Goal: Task Accomplishment & Management: Manage account settings

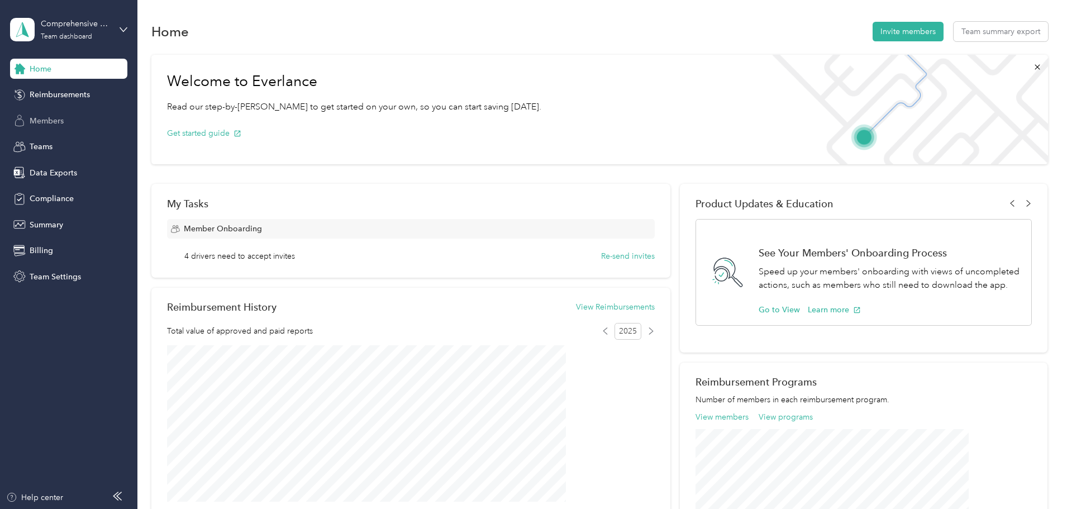
click at [41, 119] on span "Members" at bounding box center [47, 121] width 34 height 12
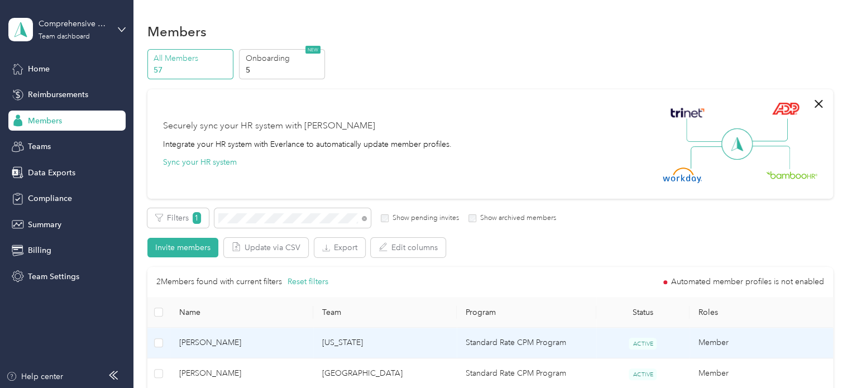
click at [213, 341] on span "[PERSON_NAME]" at bounding box center [242, 343] width 126 height 12
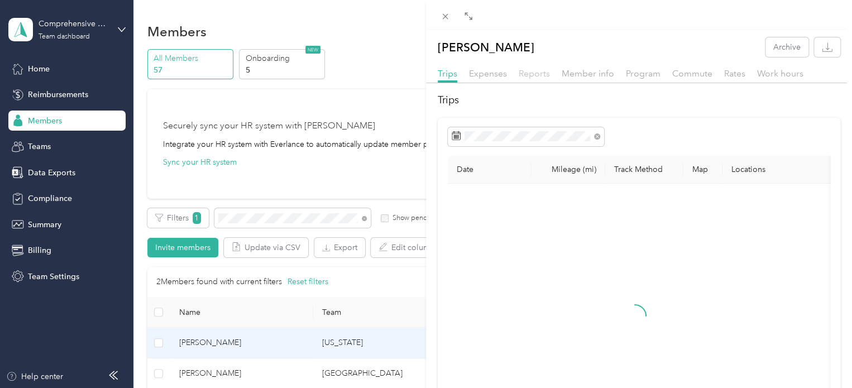
click at [536, 70] on span "Reports" at bounding box center [534, 73] width 31 height 11
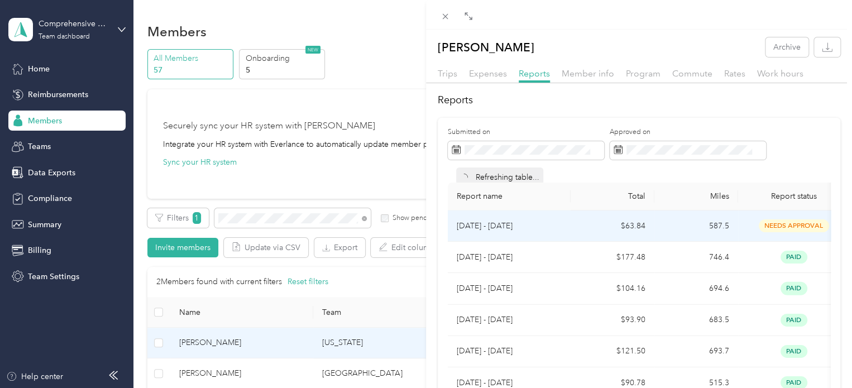
click at [491, 216] on td "[DATE] - [DATE]" at bounding box center [509, 226] width 123 height 31
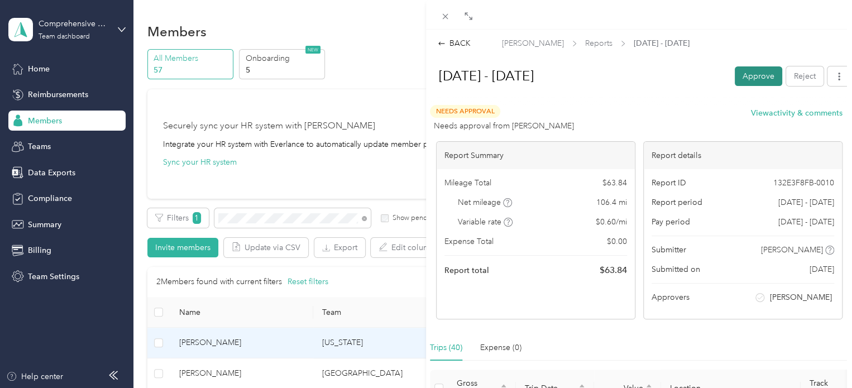
click at [751, 75] on button "Approve" at bounding box center [758, 76] width 47 height 20
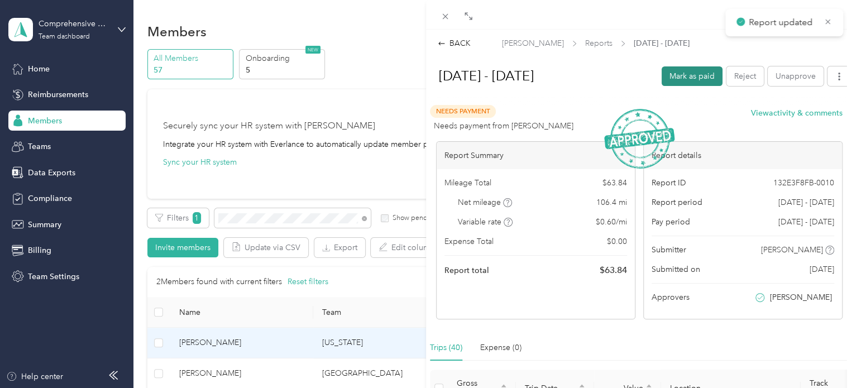
click at [694, 73] on button "Mark as paid" at bounding box center [692, 76] width 61 height 20
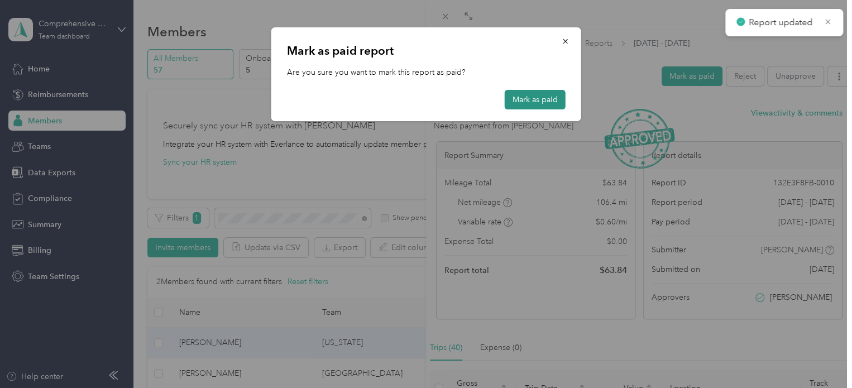
click at [534, 99] on button "Mark as paid" at bounding box center [535, 100] width 61 height 20
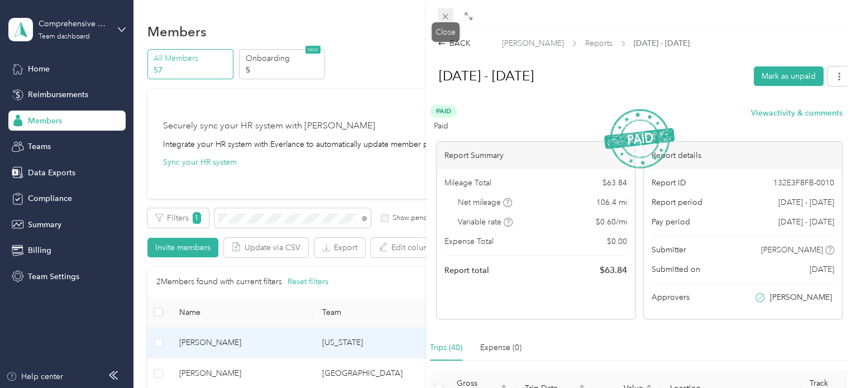
click at [447, 16] on icon at bounding box center [445, 16] width 9 height 9
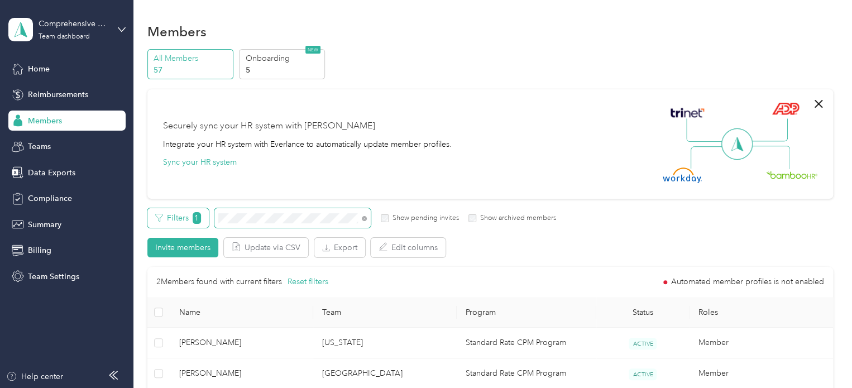
click at [197, 217] on div "Filters 1 Show pending invites Show archived members" at bounding box center [351, 218] width 409 height 20
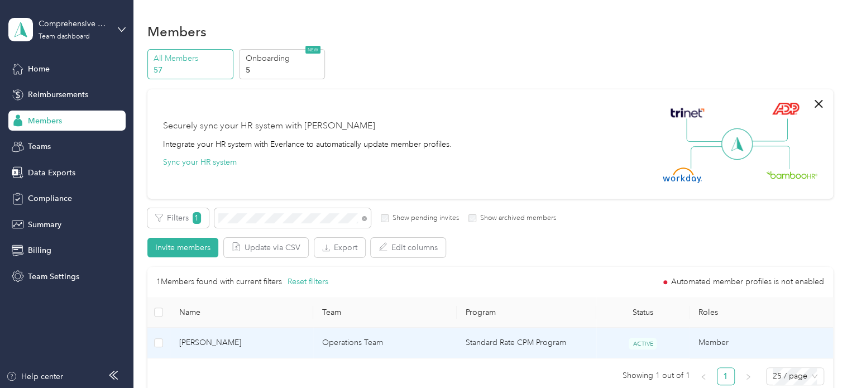
click at [201, 345] on span "[PERSON_NAME]" at bounding box center [242, 343] width 126 height 12
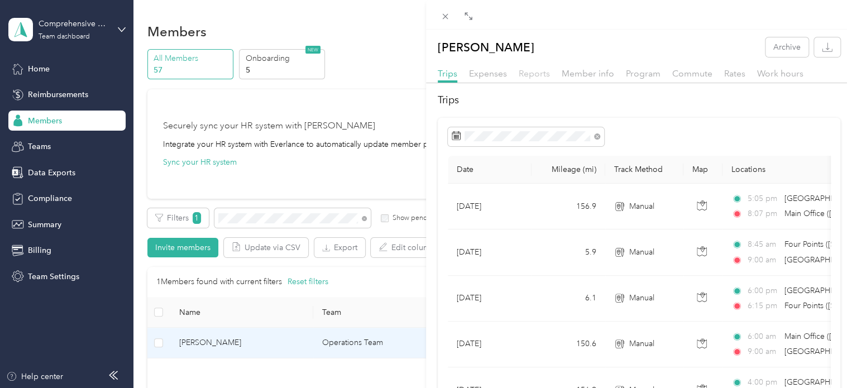
click at [537, 76] on span "Reports" at bounding box center [534, 73] width 31 height 11
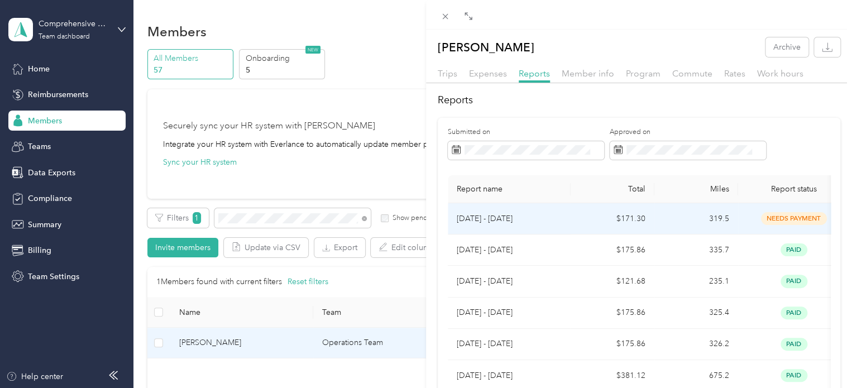
click at [506, 213] on p "[DATE] - [DATE]" at bounding box center [509, 219] width 105 height 12
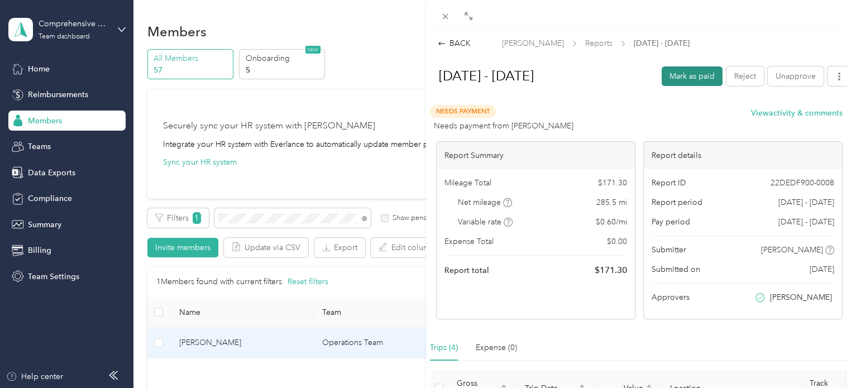
click at [686, 76] on button "Mark as paid" at bounding box center [692, 76] width 61 height 20
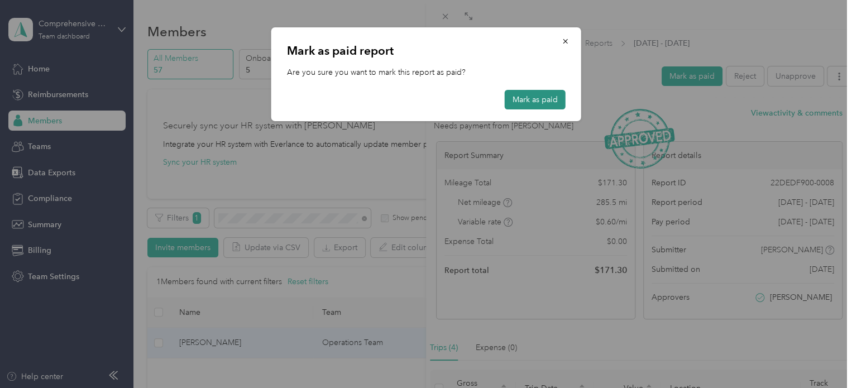
click at [541, 103] on button "Mark as paid" at bounding box center [535, 100] width 61 height 20
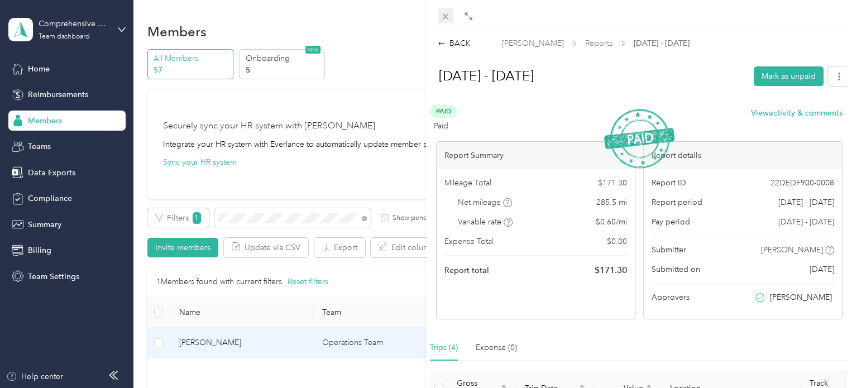
click at [448, 17] on icon at bounding box center [445, 16] width 9 height 9
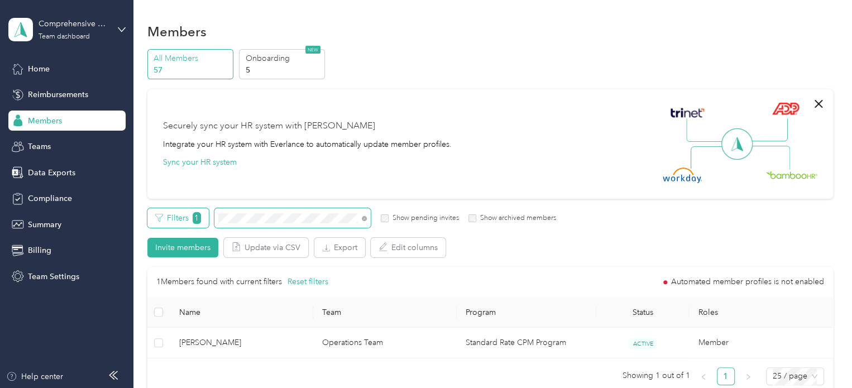
click at [208, 224] on div "Filters 1 Show pending invites Show archived members" at bounding box center [351, 218] width 409 height 20
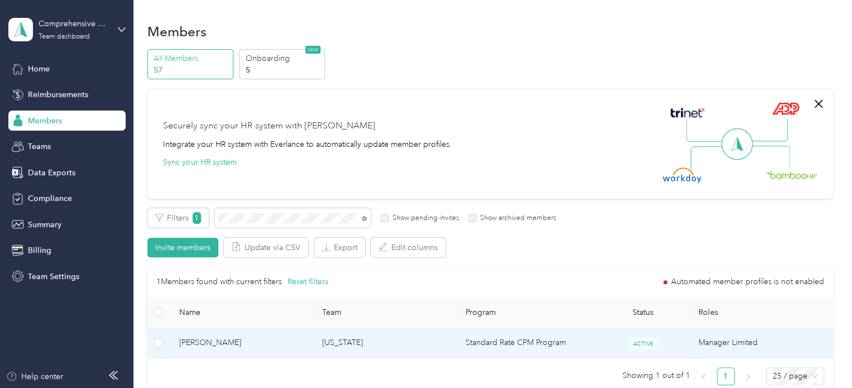
click at [203, 341] on span "[PERSON_NAME]" at bounding box center [242, 343] width 126 height 12
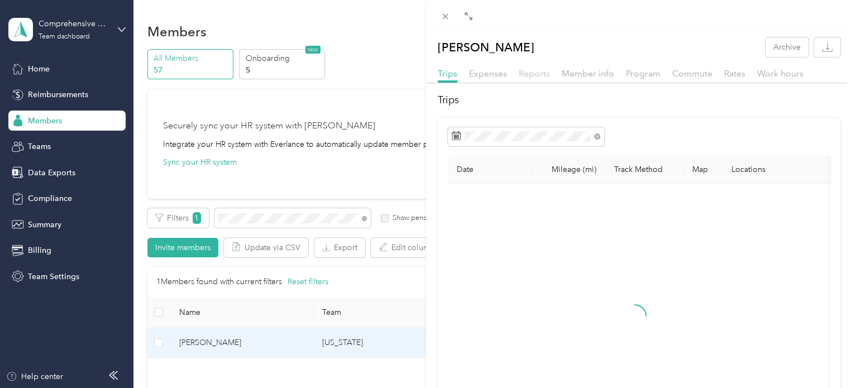
click at [535, 75] on span "Reports" at bounding box center [534, 73] width 31 height 11
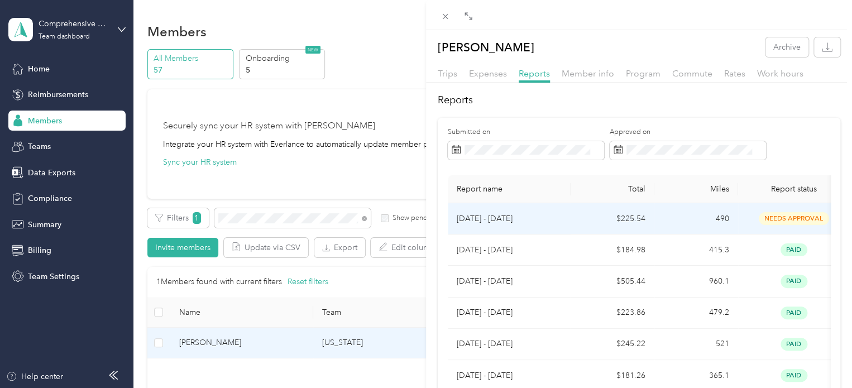
click at [473, 220] on p "[DATE] - [DATE]" at bounding box center [509, 219] width 105 height 12
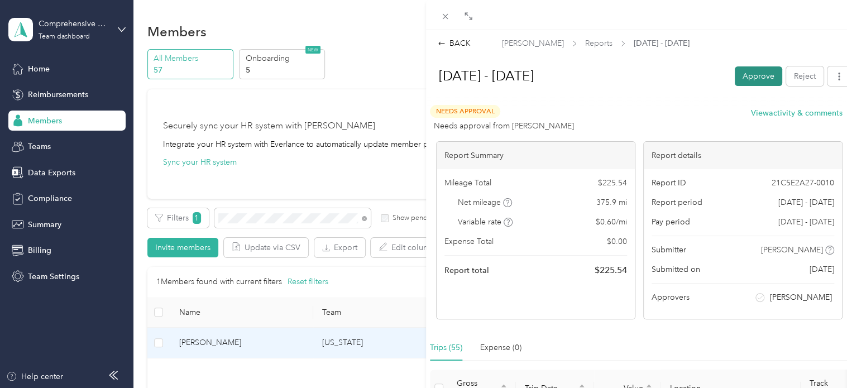
click at [756, 79] on button "Approve" at bounding box center [758, 76] width 47 height 20
click at [692, 77] on button "Mark as paid" at bounding box center [692, 76] width 61 height 20
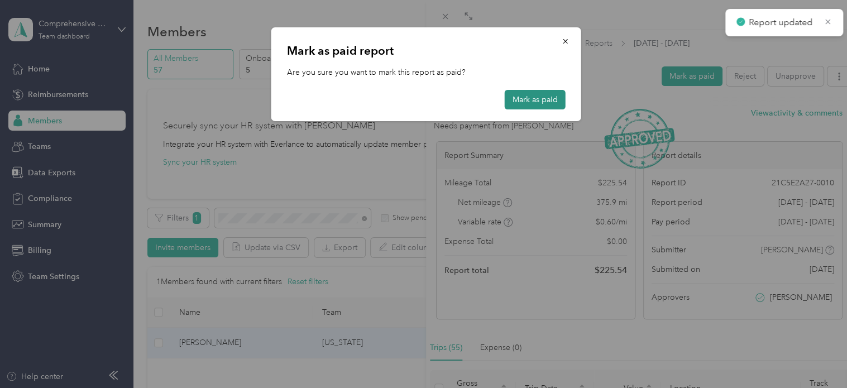
click at [530, 98] on button "Mark as paid" at bounding box center [535, 100] width 61 height 20
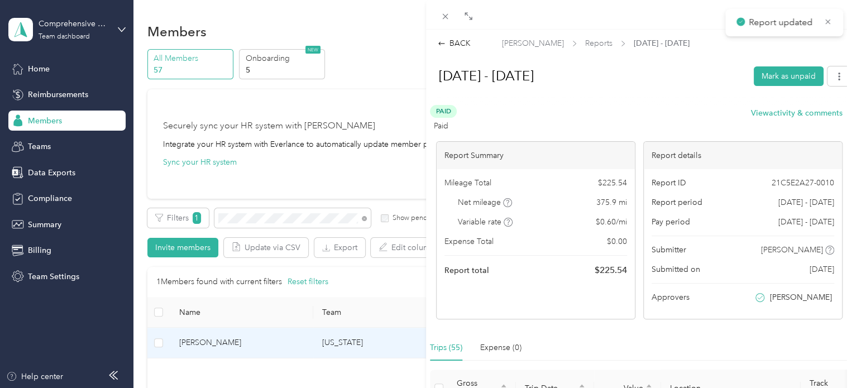
click at [445, 13] on icon at bounding box center [445, 16] width 9 height 9
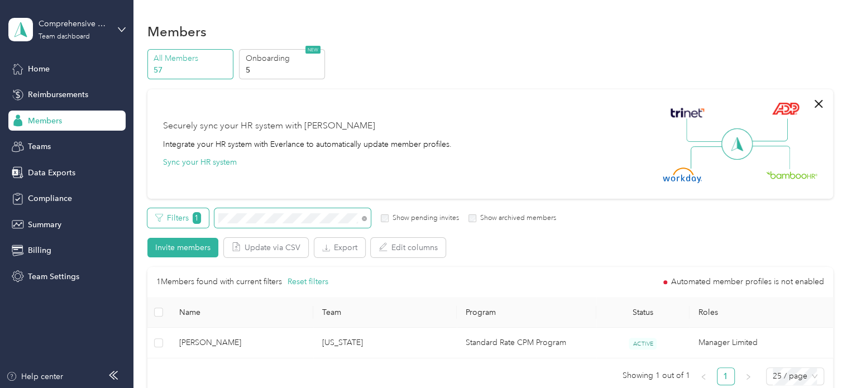
click at [175, 211] on div "Filters 1 Show pending invites Show archived members" at bounding box center [351, 218] width 409 height 20
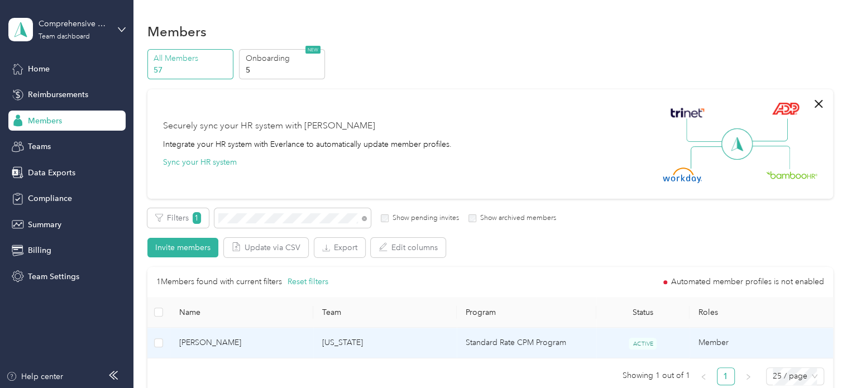
click at [233, 342] on span "[PERSON_NAME]" at bounding box center [242, 343] width 126 height 12
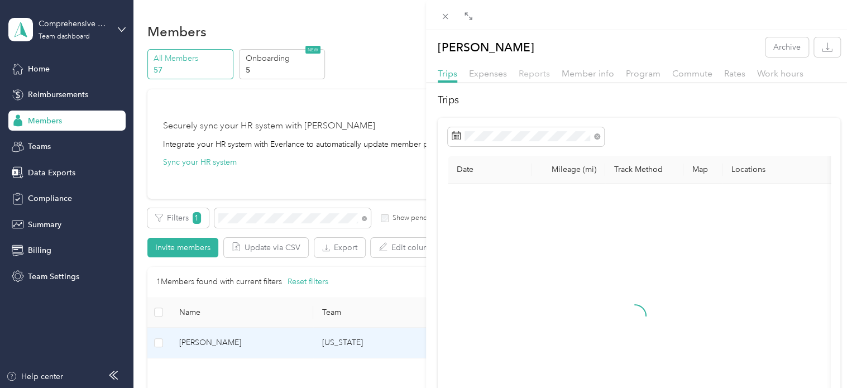
click at [538, 73] on span "Reports" at bounding box center [534, 73] width 31 height 11
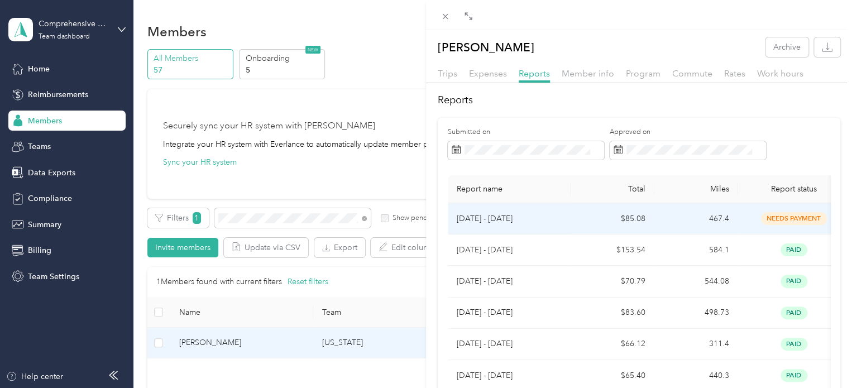
click at [491, 216] on p "[DATE] - [DATE]" at bounding box center [509, 219] width 105 height 12
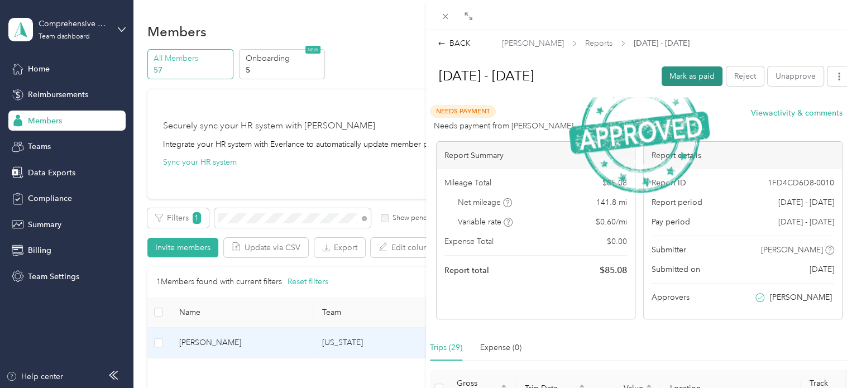
click at [671, 73] on button "Mark as paid" at bounding box center [692, 76] width 61 height 20
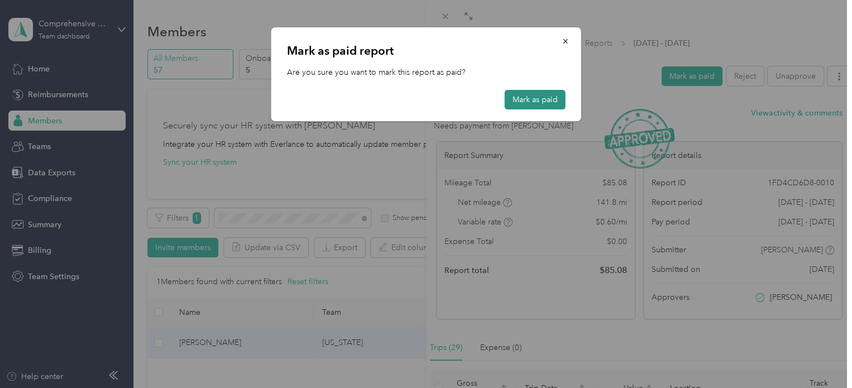
click at [544, 95] on button "Mark as paid" at bounding box center [535, 100] width 61 height 20
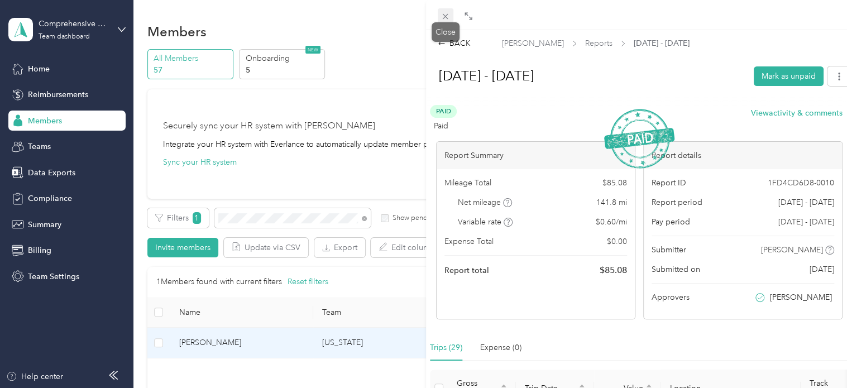
click at [446, 14] on icon at bounding box center [445, 16] width 9 height 9
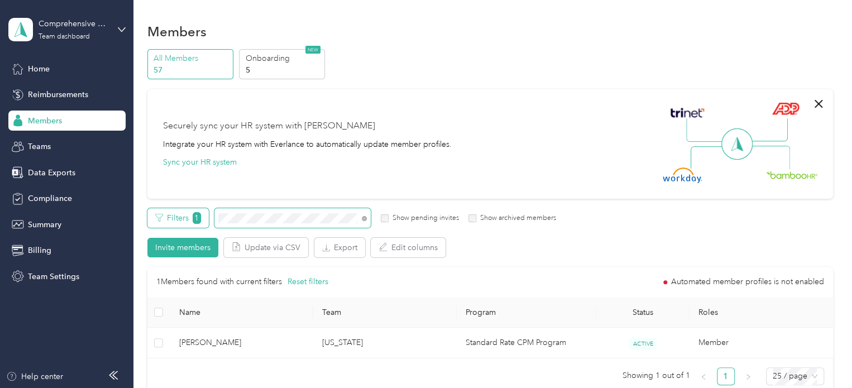
click at [201, 214] on div "Filters 1 Show pending invites Show archived members" at bounding box center [351, 218] width 409 height 20
click at [45, 68] on span "Home" at bounding box center [39, 69] width 22 height 12
